Goal: Download file/media

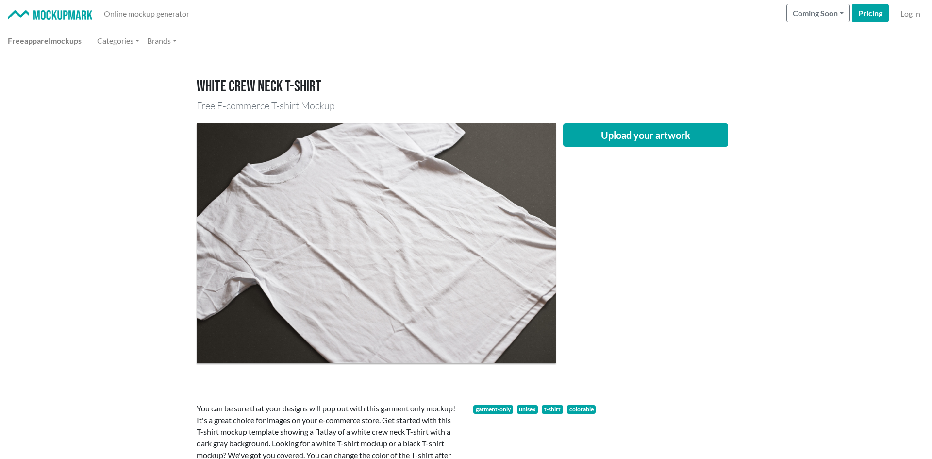
click at [624, 138] on button "Upload your artwork" at bounding box center [645, 134] width 165 height 23
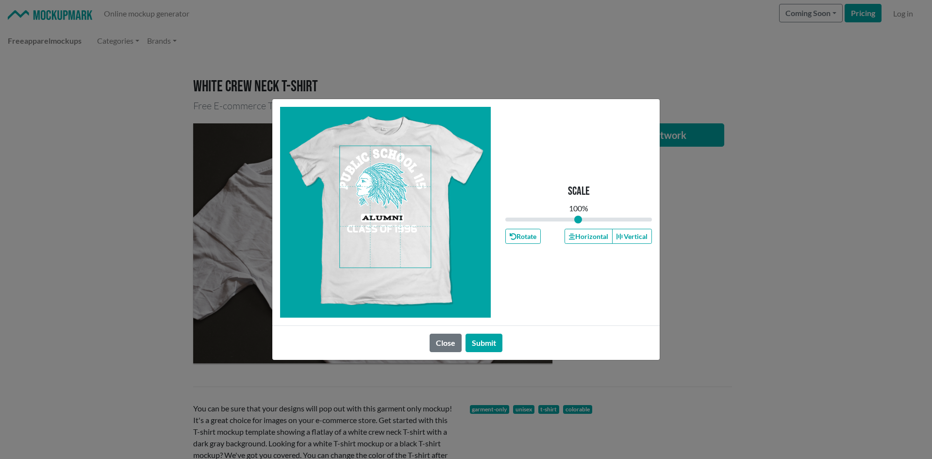
click at [395, 247] on span at bounding box center [385, 206] width 91 height 121
click at [574, 234] on icon "button" at bounding box center [572, 236] width 6 height 7
click at [575, 234] on button "Horizontal" at bounding box center [588, 236] width 48 height 15
click at [493, 343] on button "Submit" at bounding box center [483, 342] width 37 height 18
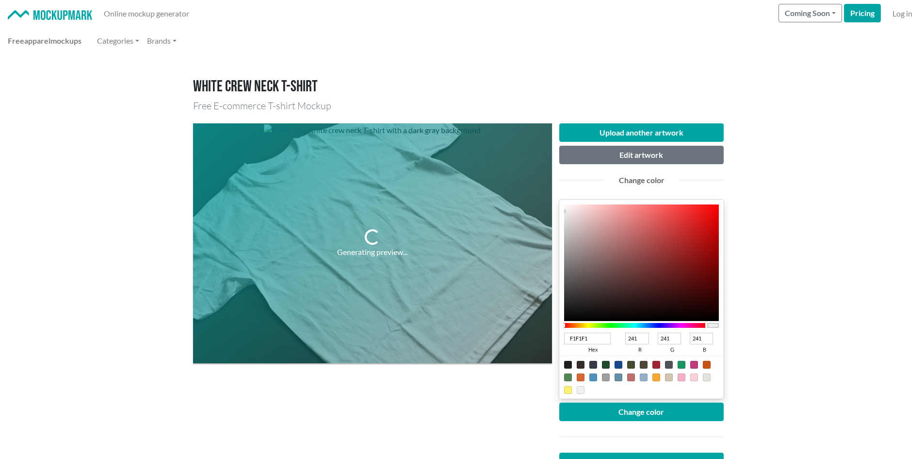
click at [592, 341] on input "F1F1F1" at bounding box center [587, 338] width 47 height 12
type input "F1F"
type input "255"
type input "17"
type input "255"
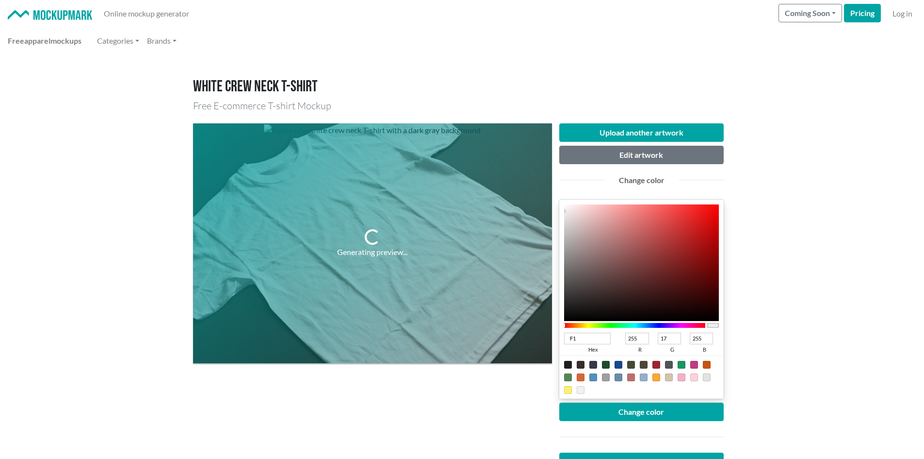
type input "F"
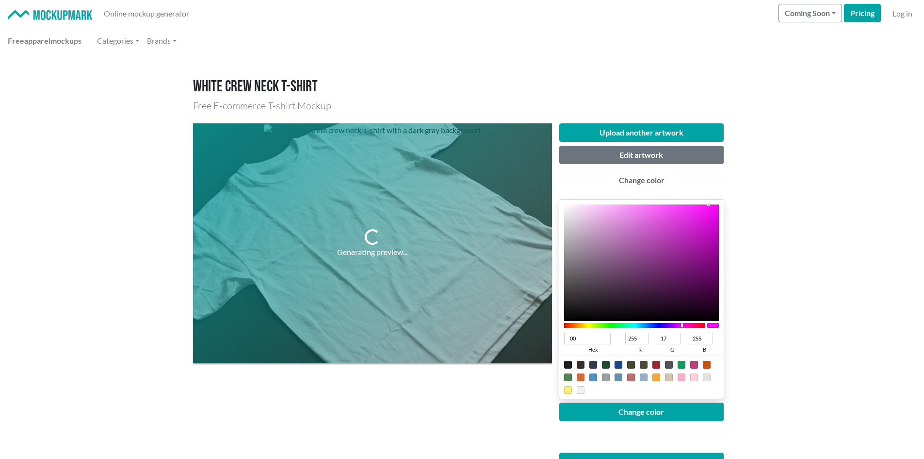
type input "000"
type input "0"
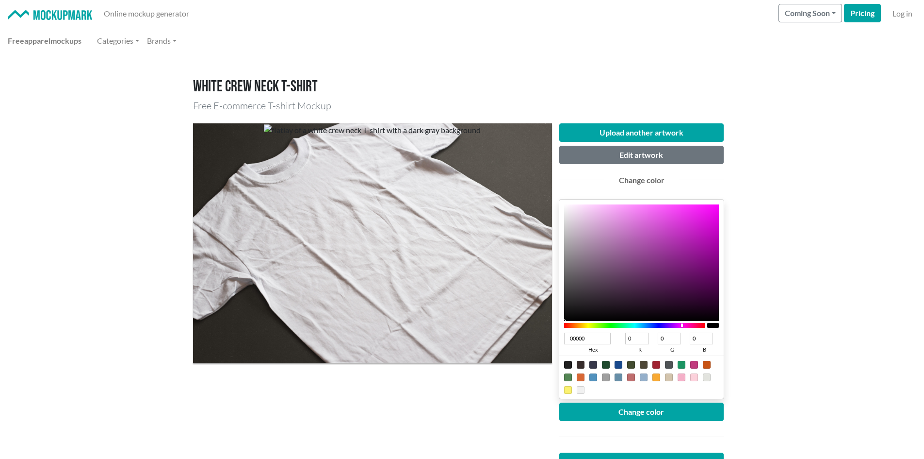
type input "0B0B0B"
type input "11"
click at [565, 316] on div at bounding box center [641, 262] width 155 height 116
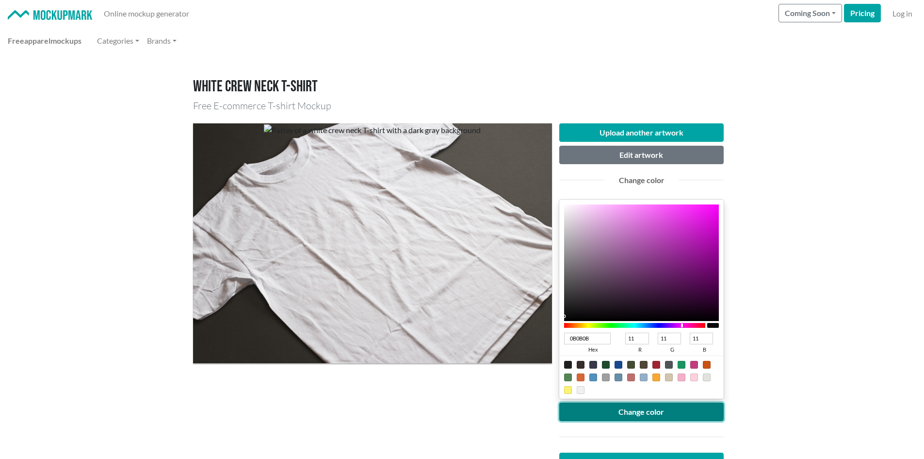
drag, startPoint x: 597, startPoint y: 413, endPoint x: 584, endPoint y: 414, distance: 13.1
click at [596, 414] on button "Change color" at bounding box center [642, 411] width 165 height 18
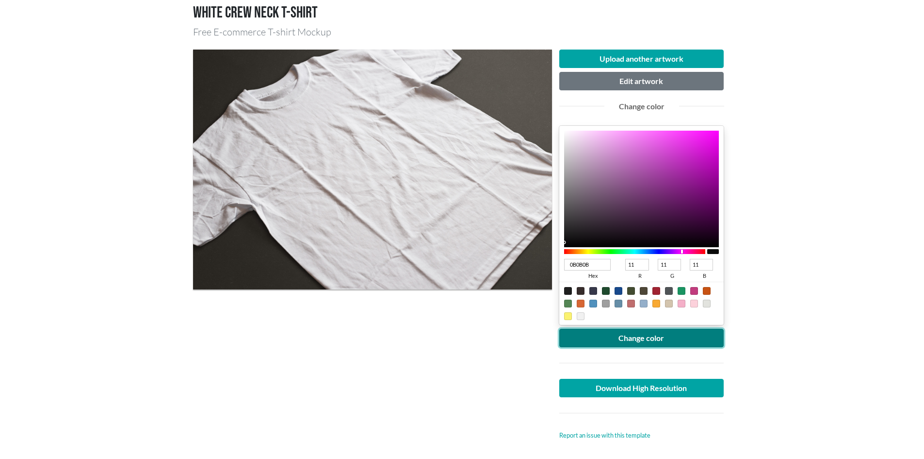
scroll to position [97, 0]
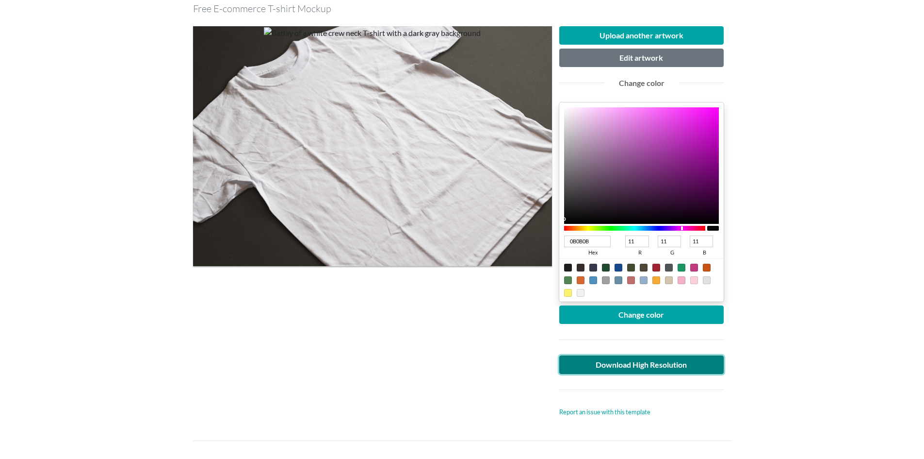
click at [599, 366] on link "Download High Resolution" at bounding box center [642, 364] width 165 height 18
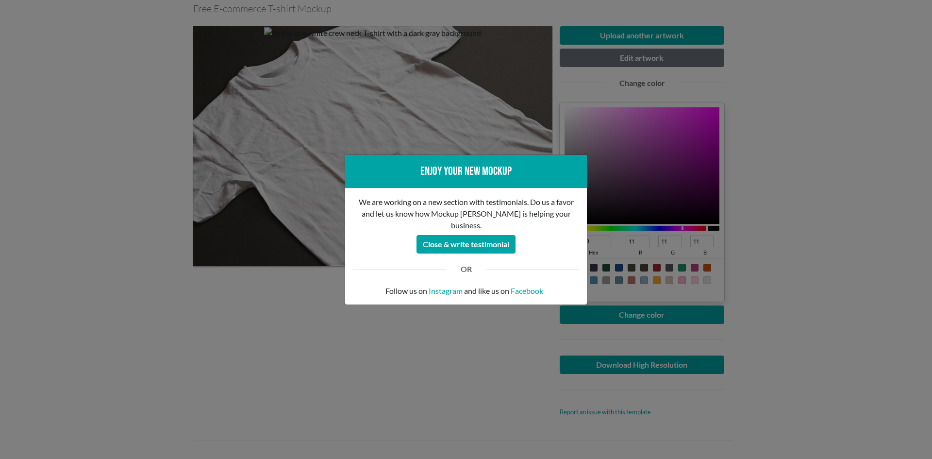
click at [256, 373] on div "Enjoy your new mockup We are working on a new section with testimonials. Do us …" at bounding box center [466, 229] width 932 height 459
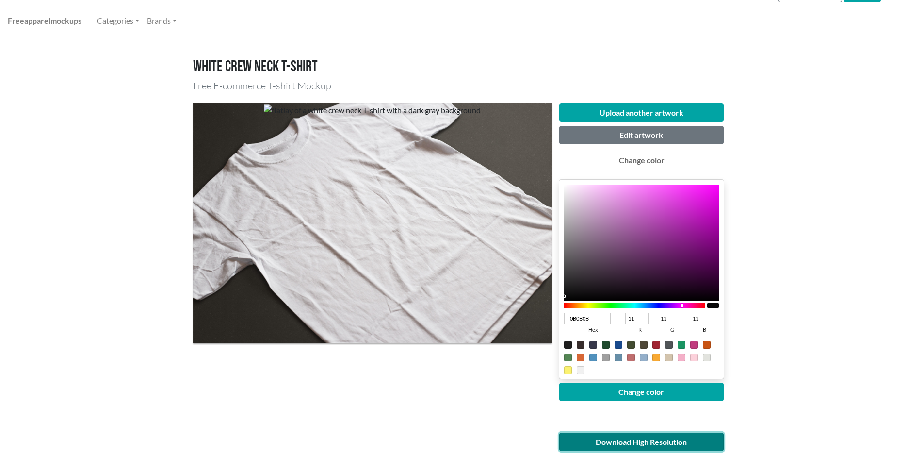
scroll to position [0, 0]
